Goal: Task Accomplishment & Management: Use online tool/utility

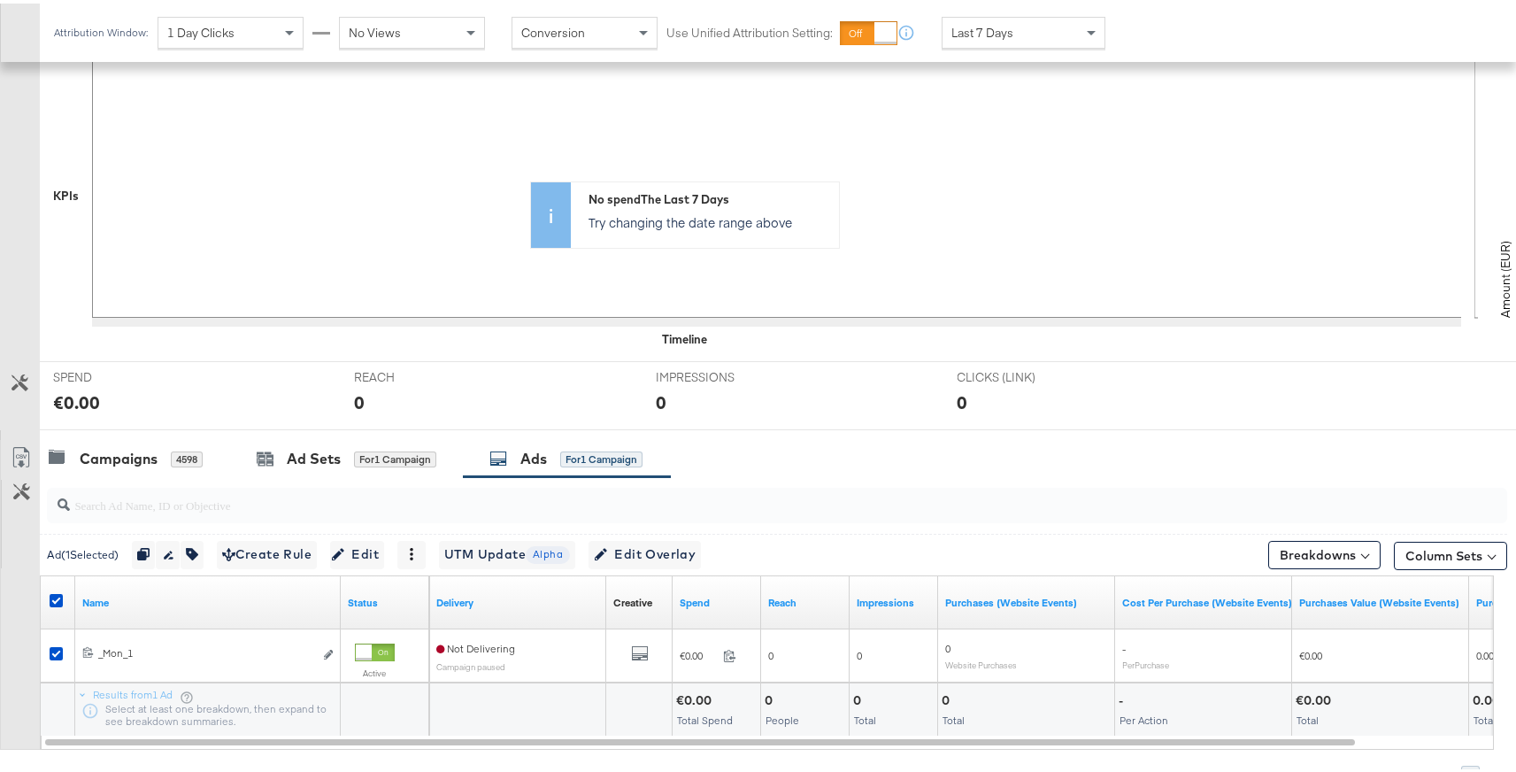
scroll to position [465, 0]
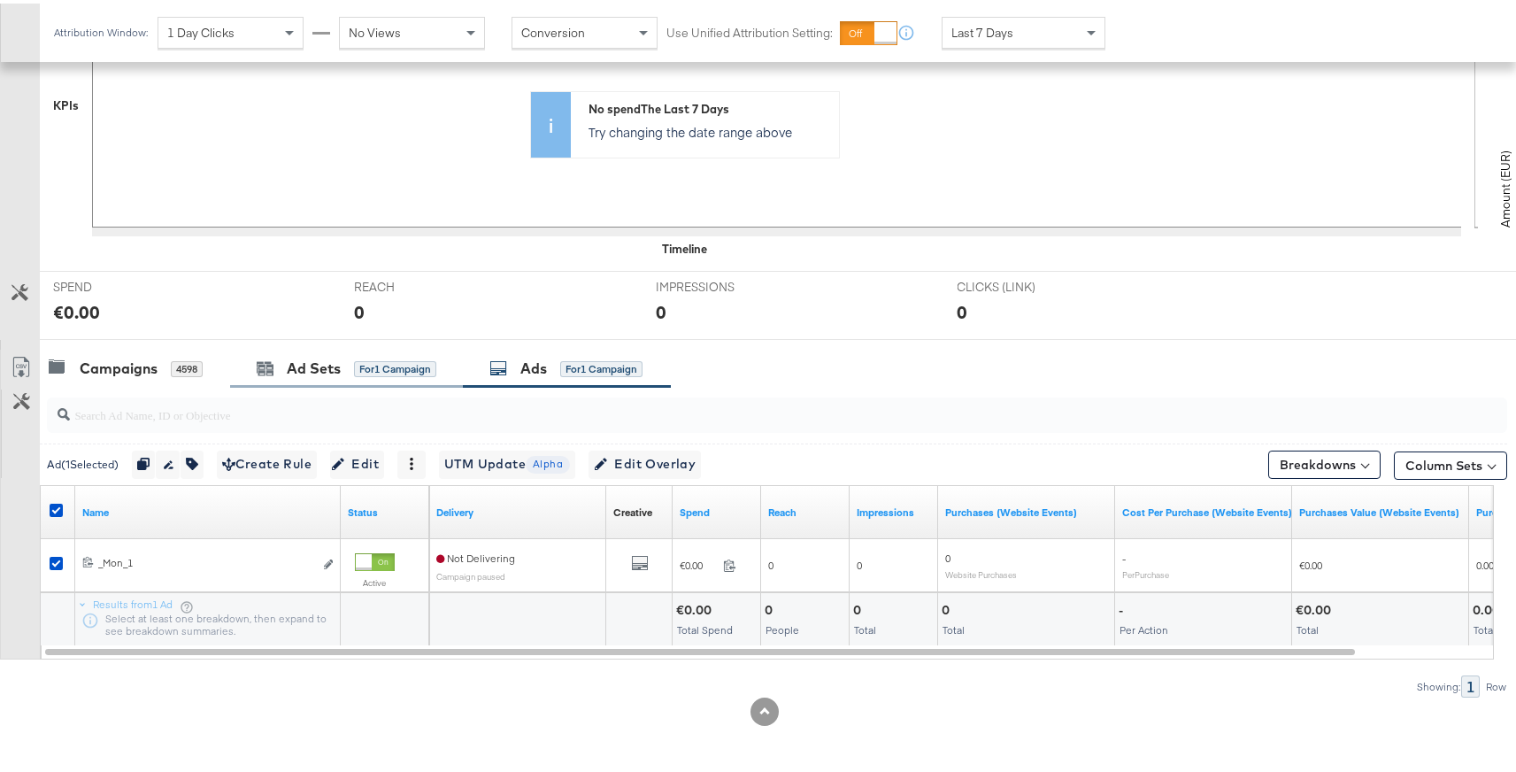
click at [304, 379] on div "Ad Sets for 1 Campaign" at bounding box center [346, 365] width 233 height 38
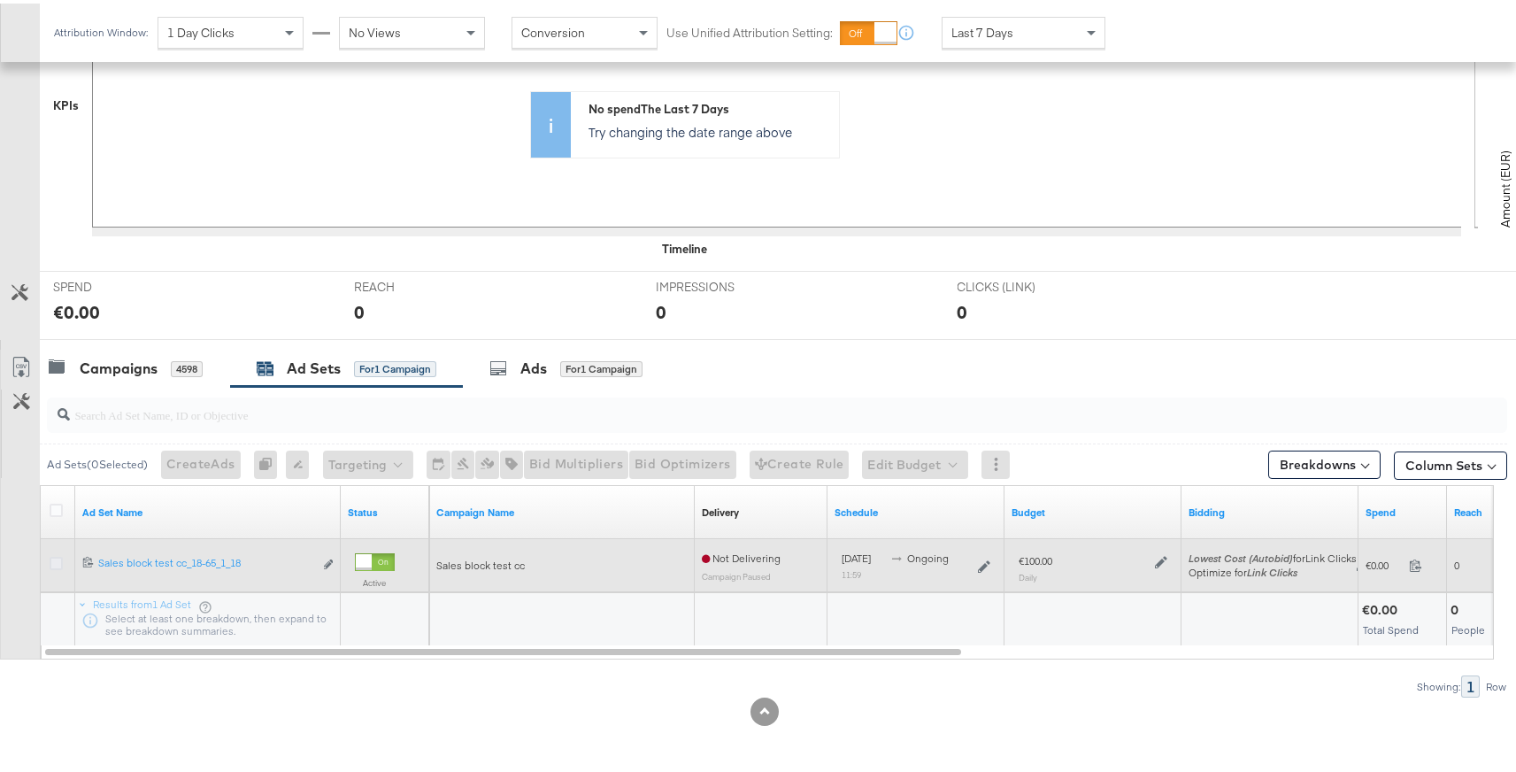
click at [52, 559] on icon at bounding box center [56, 559] width 13 height 13
click at [0, 0] on input "checkbox" at bounding box center [0, 0] width 0 height 0
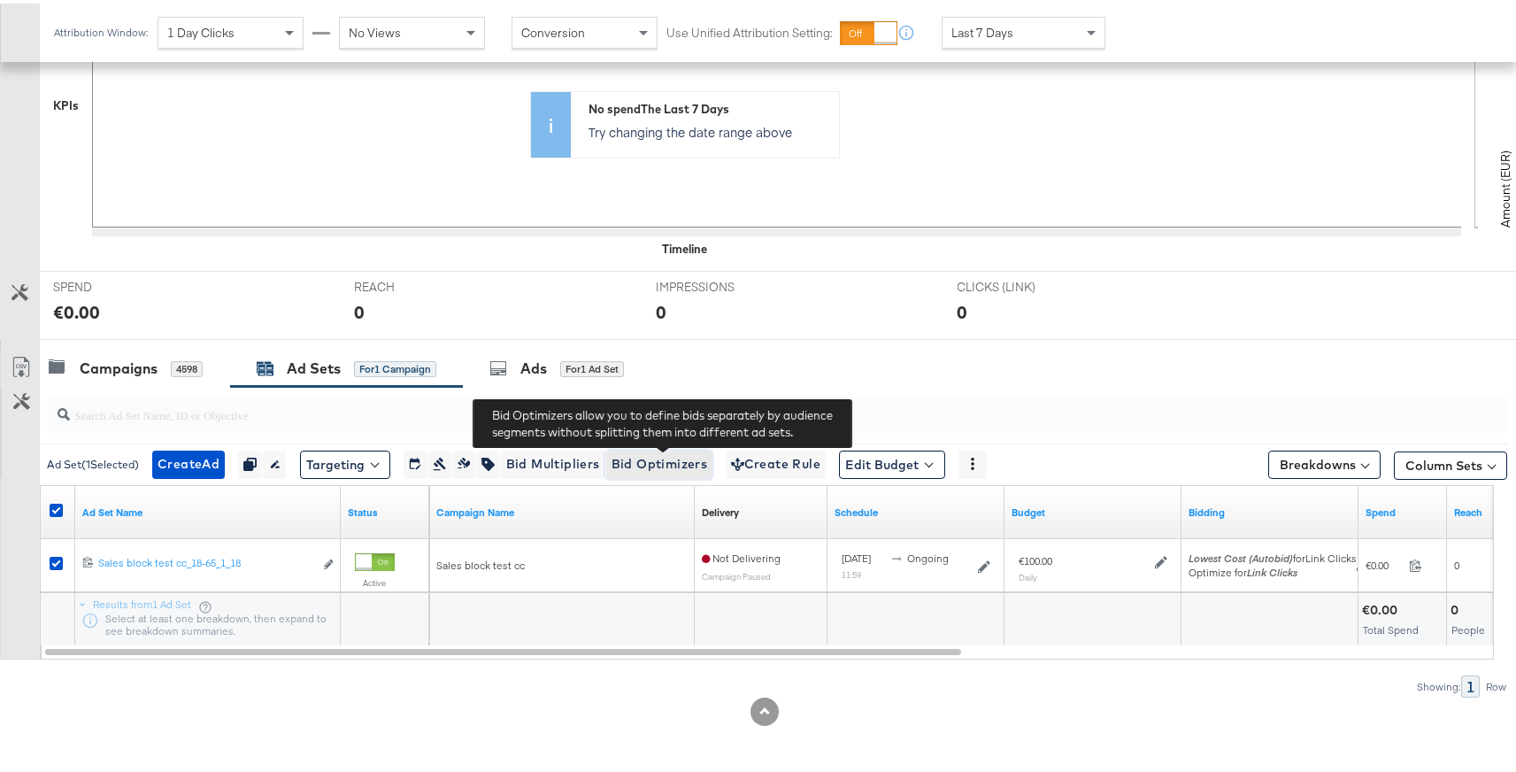
click at [645, 460] on span "Bid Optimizers" at bounding box center [660, 461] width 96 height 22
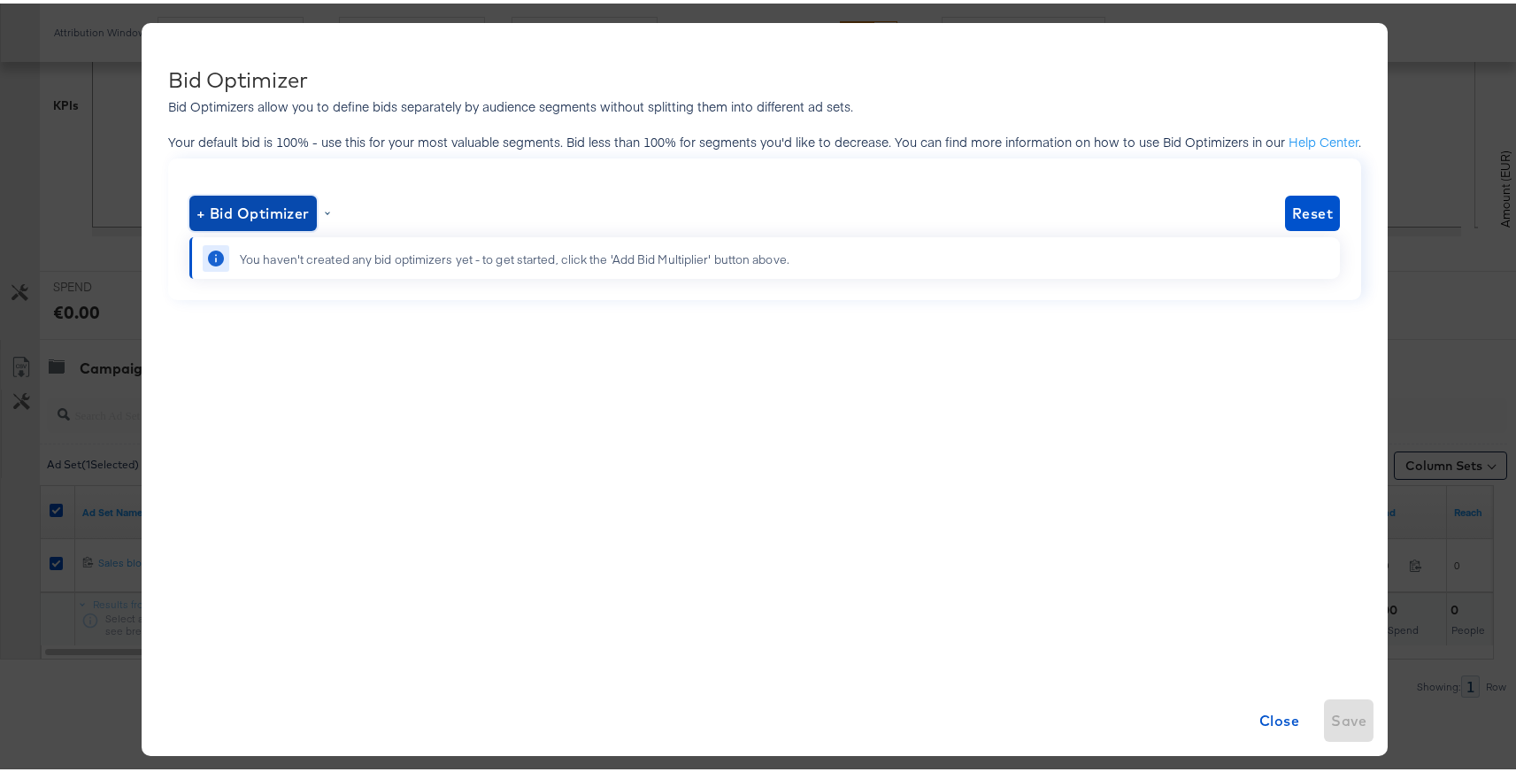
click at [275, 215] on span "+ Bid Optimizer" at bounding box center [252, 209] width 113 height 25
click at [244, 266] on li "Platform" at bounding box center [255, 258] width 115 height 26
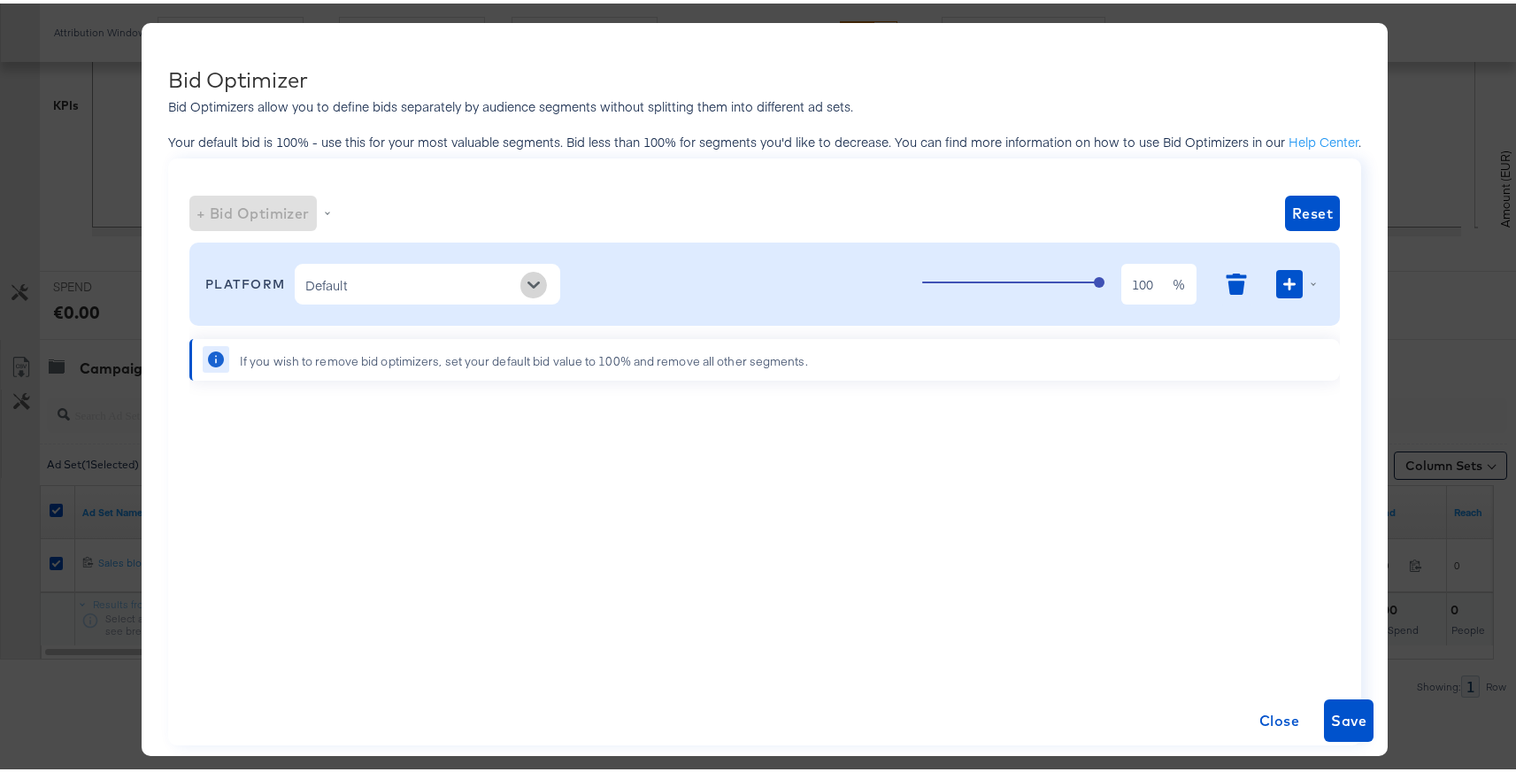
click at [528, 286] on icon "Open" at bounding box center [534, 281] width 12 height 12
click at [381, 355] on li "Mobile" at bounding box center [424, 354] width 266 height 28
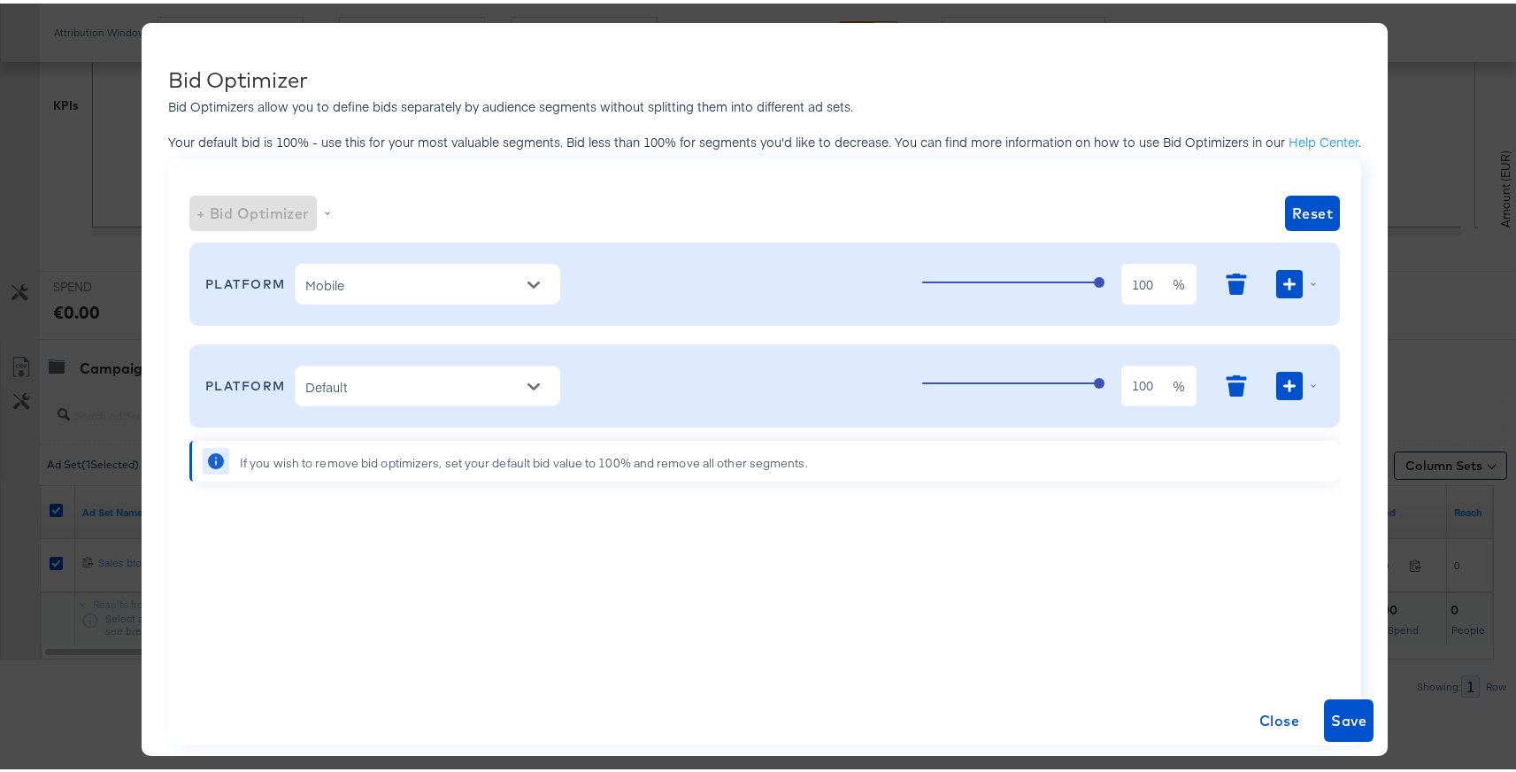
click at [477, 397] on div "Default" at bounding box center [428, 382] width 266 height 41
click at [1289, 728] on span "Close" at bounding box center [1280, 717] width 40 height 25
